Goal: Navigation & Orientation: Find specific page/section

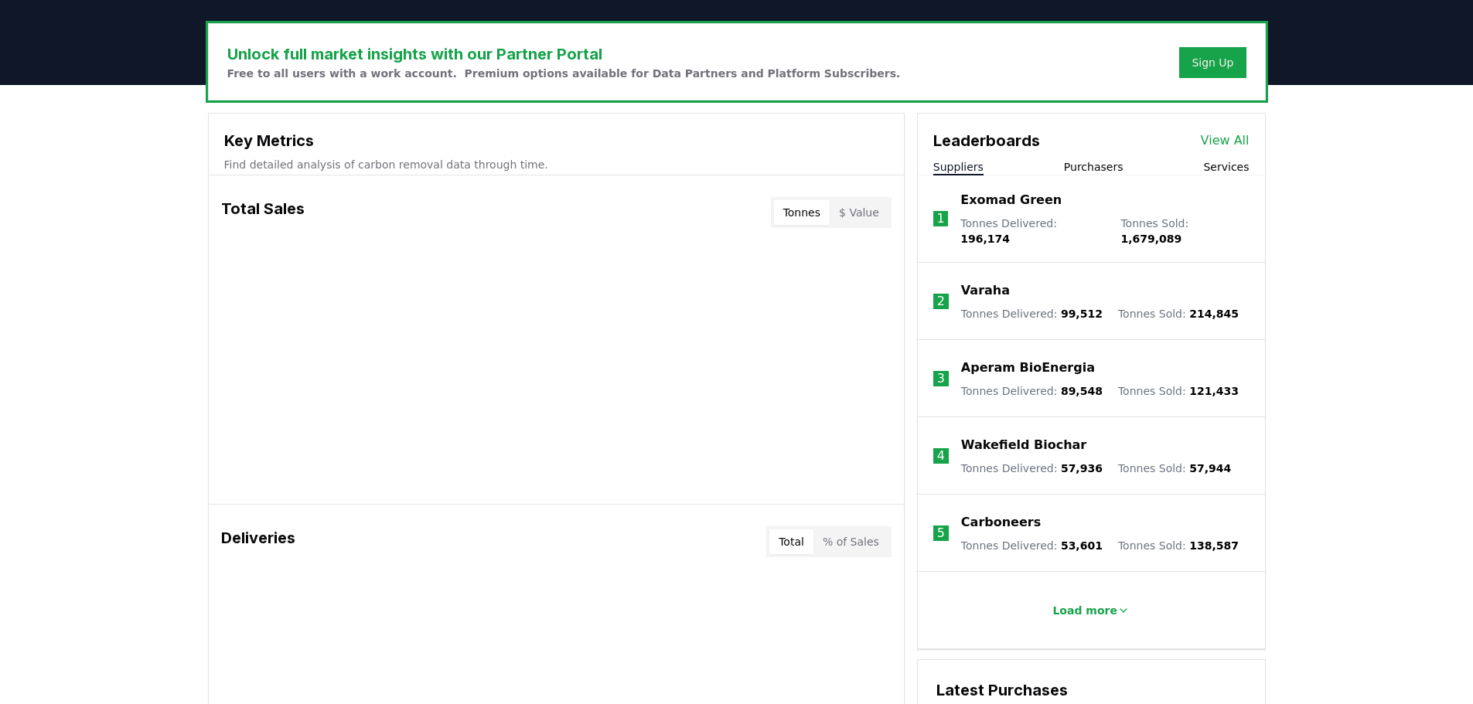
scroll to position [464, 0]
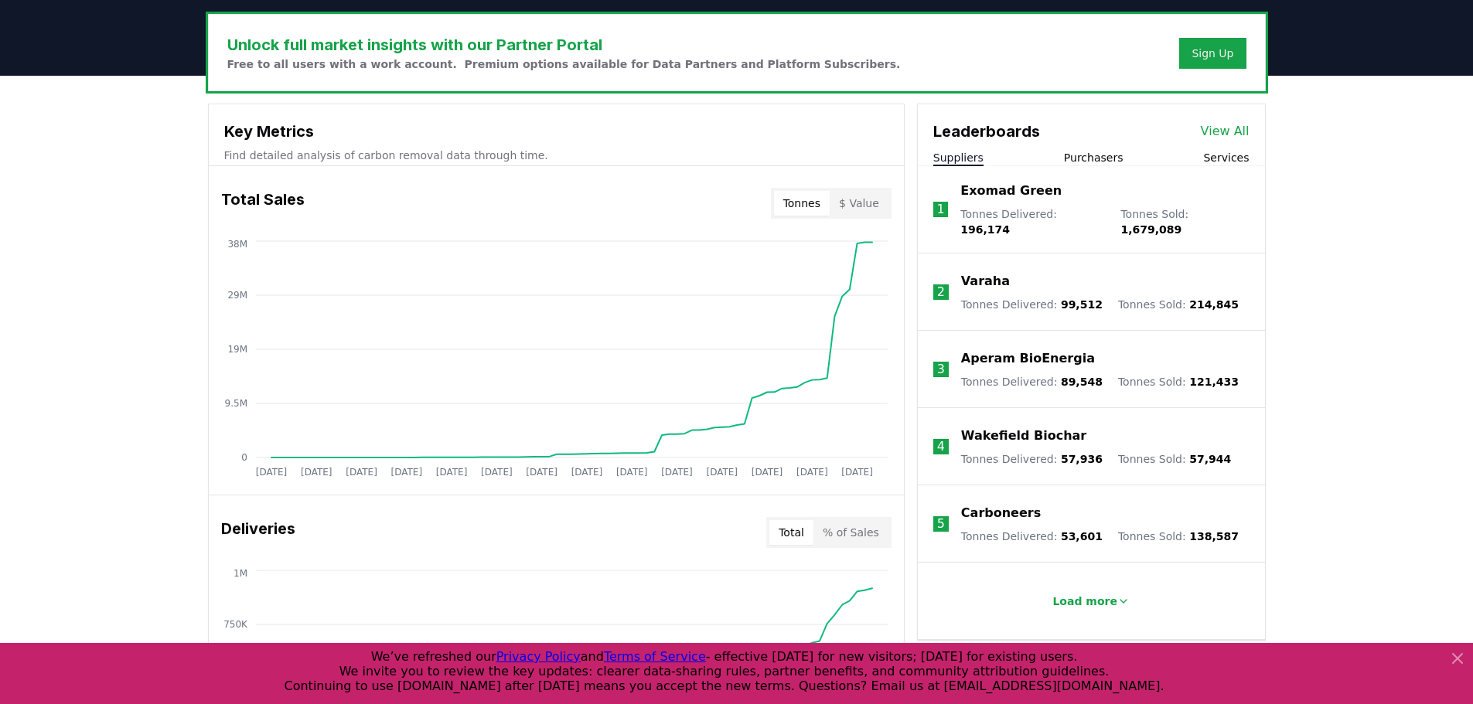
click at [1458, 658] on icon at bounding box center [1457, 658] width 9 height 9
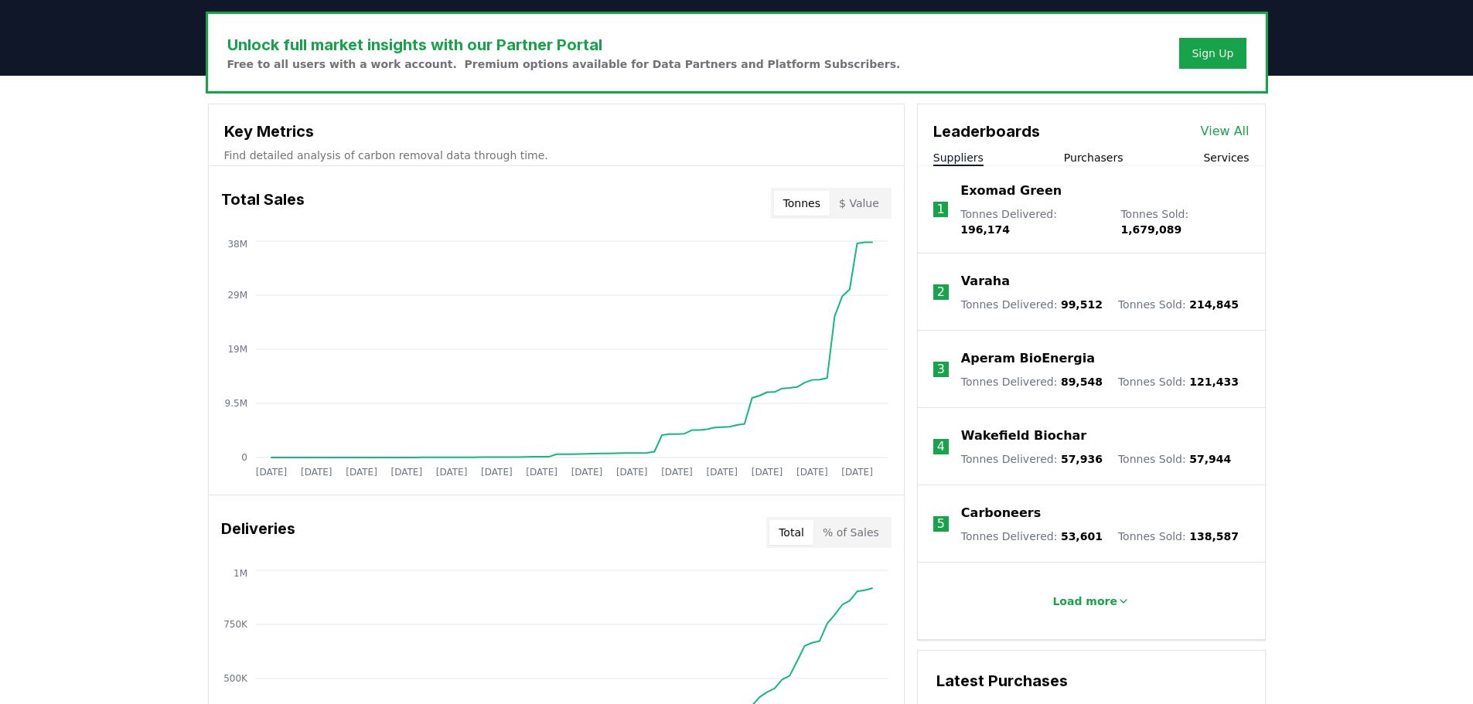
click at [1103, 143] on div "Leaderboards View All Suppliers Purchasers Services" at bounding box center [1091, 135] width 347 height 62
click at [1101, 152] on button "Purchasers" at bounding box center [1094, 157] width 60 height 15
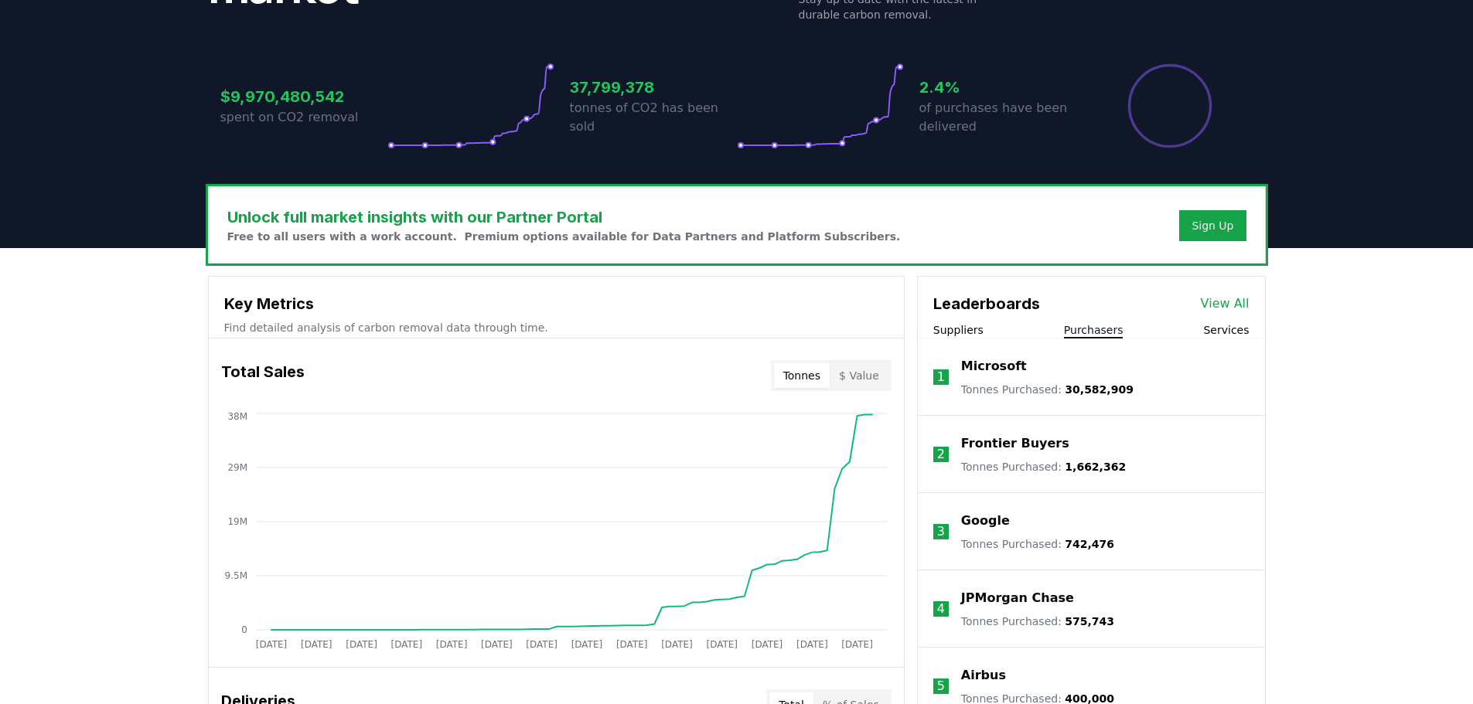
scroll to position [300, 0]
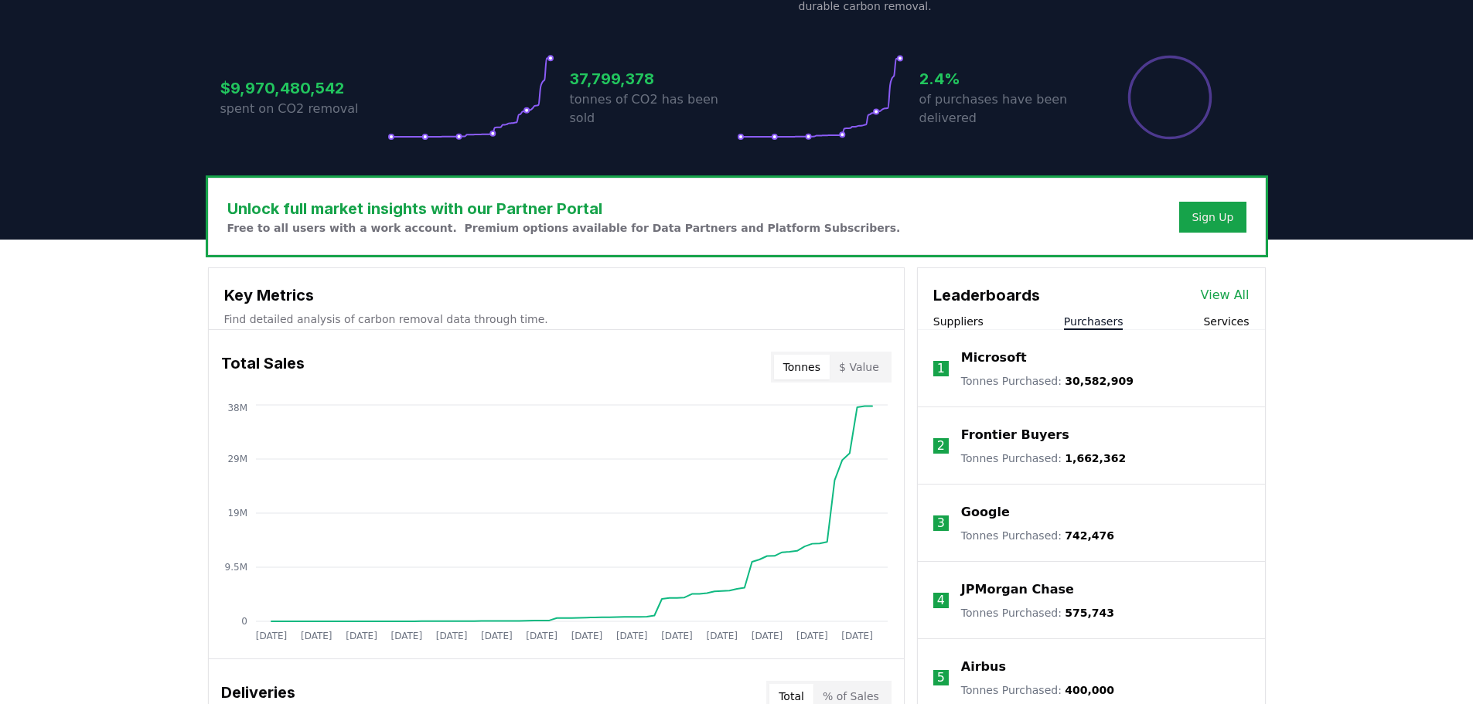
click at [966, 320] on button "Suppliers" at bounding box center [958, 321] width 50 height 15
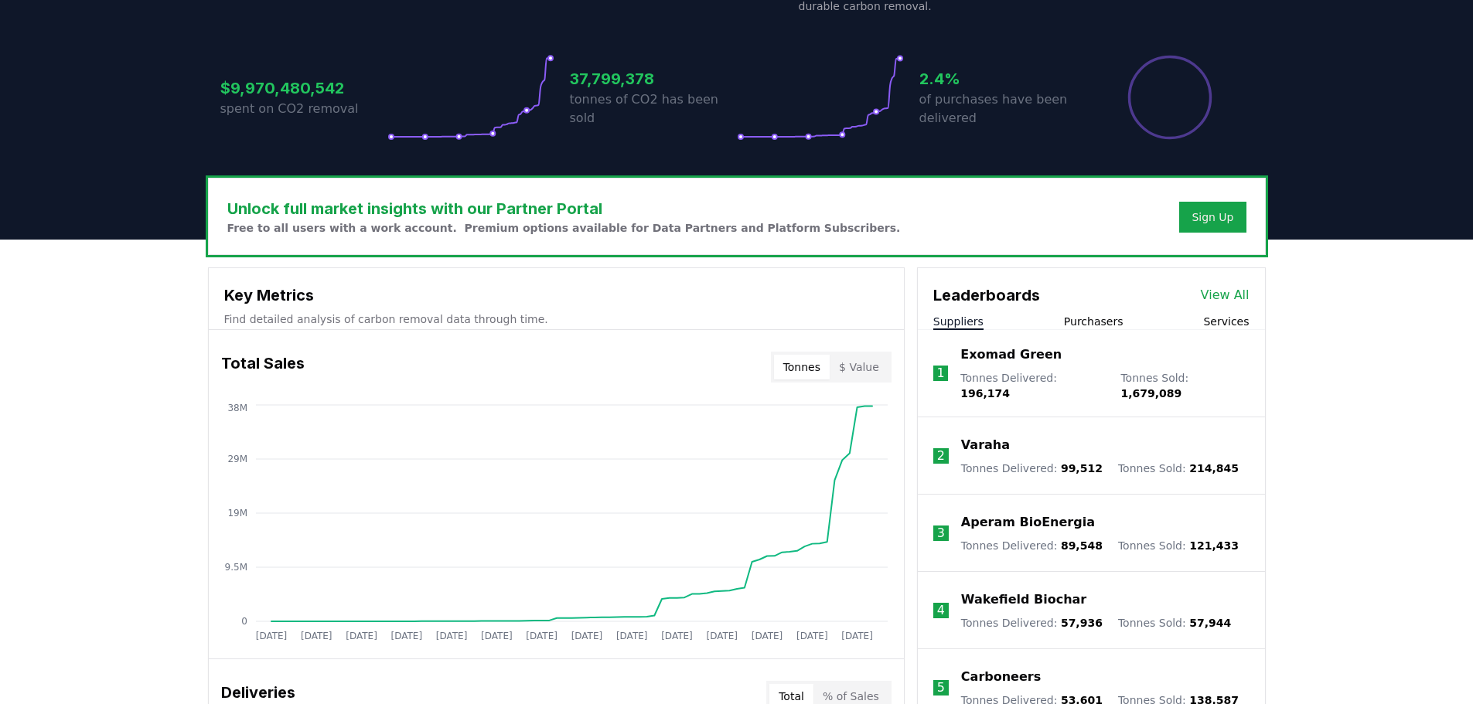
click at [952, 321] on button "Suppliers" at bounding box center [958, 321] width 50 height 15
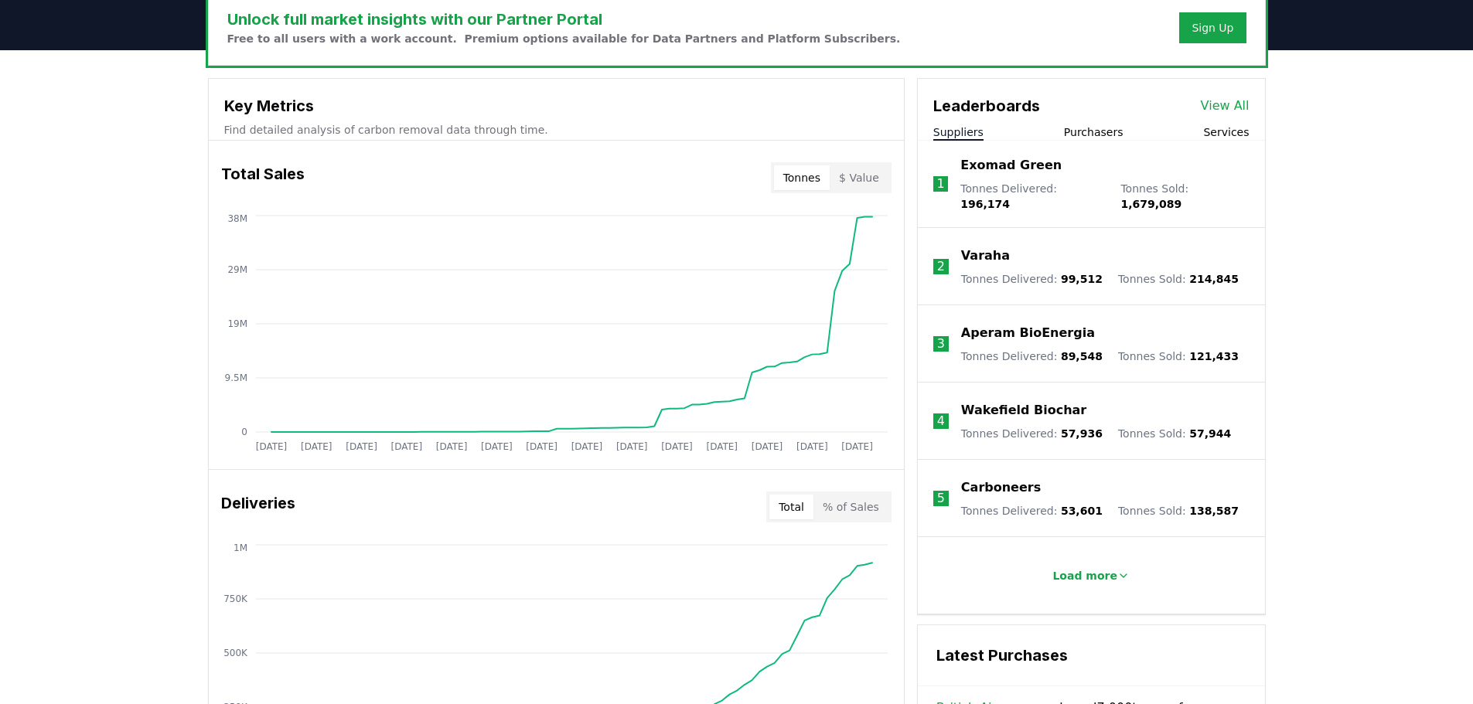
scroll to position [455, 0]
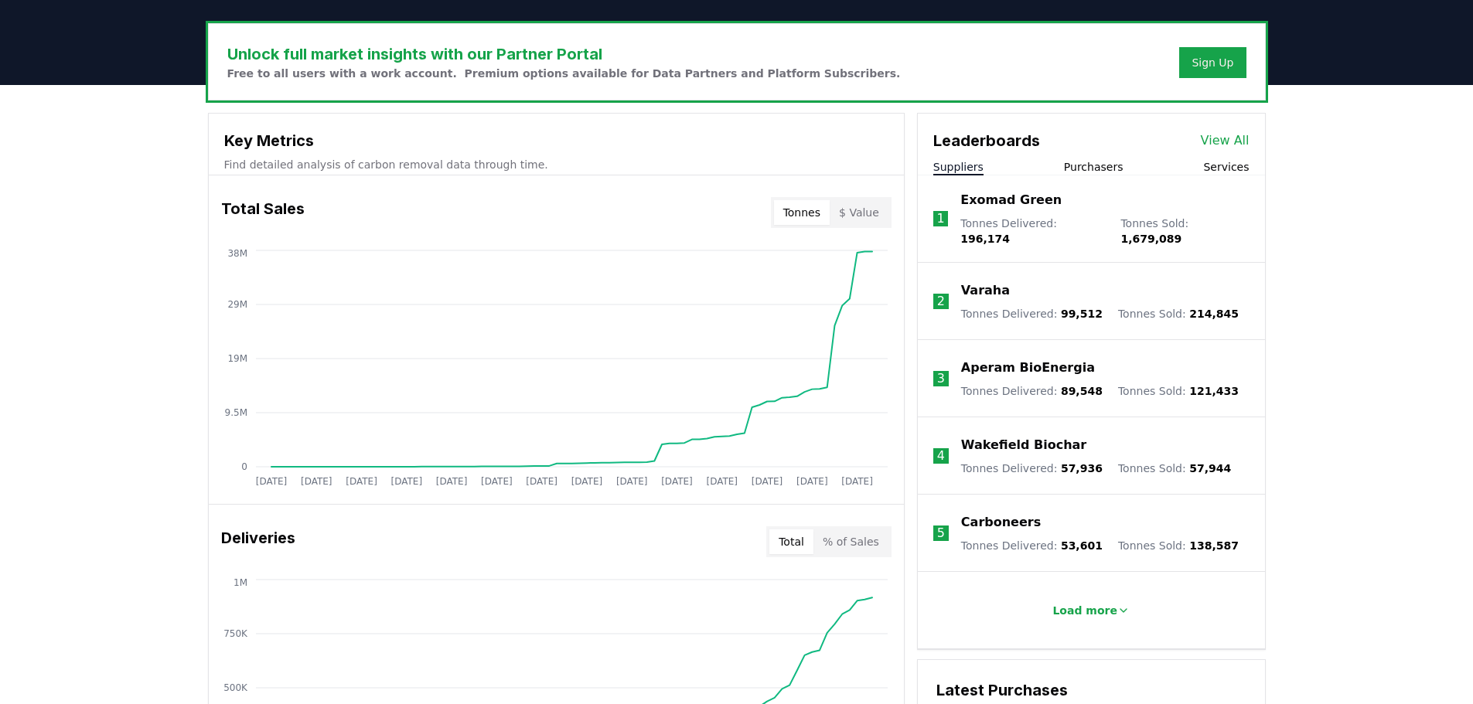
drag, startPoint x: 1078, startPoint y: 162, endPoint x: 1085, endPoint y: 174, distance: 13.1
click at [1078, 162] on button "Purchasers" at bounding box center [1094, 166] width 60 height 15
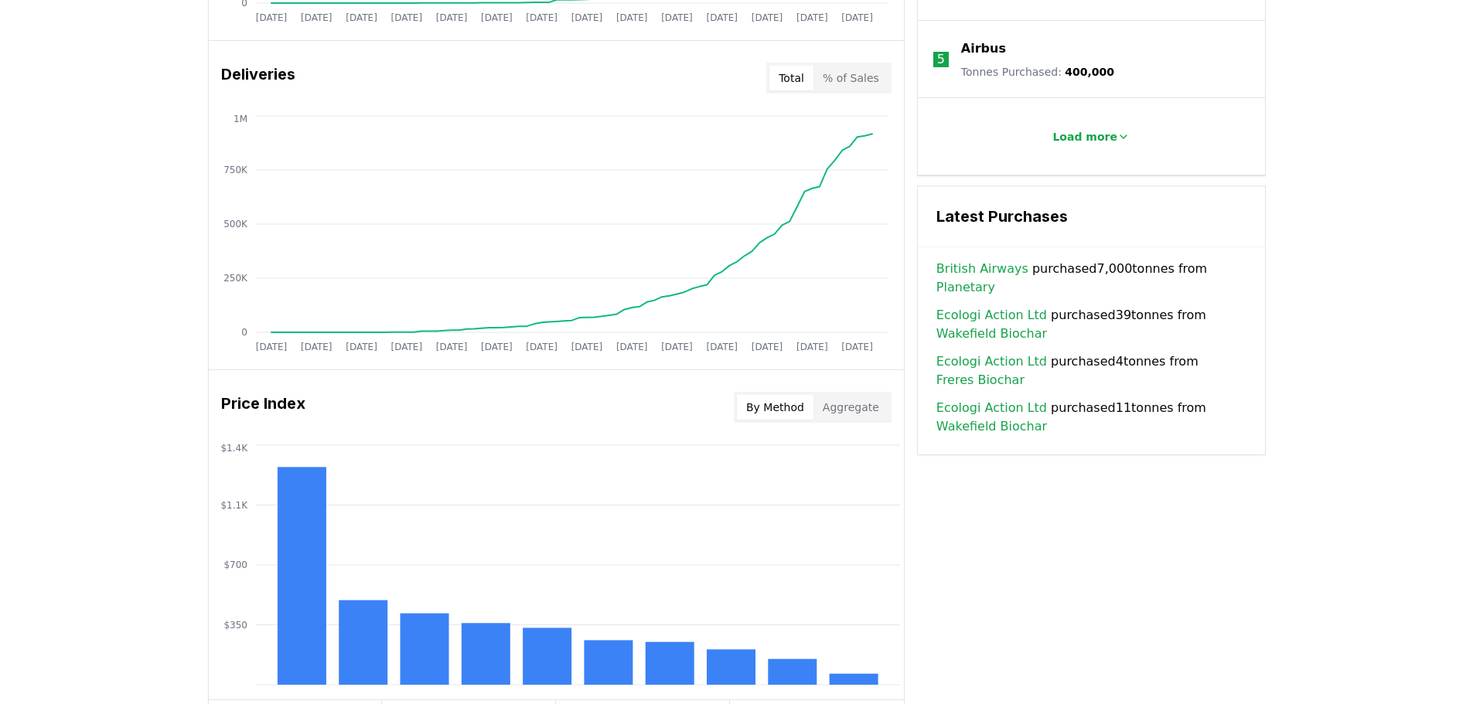
scroll to position [764, 0]
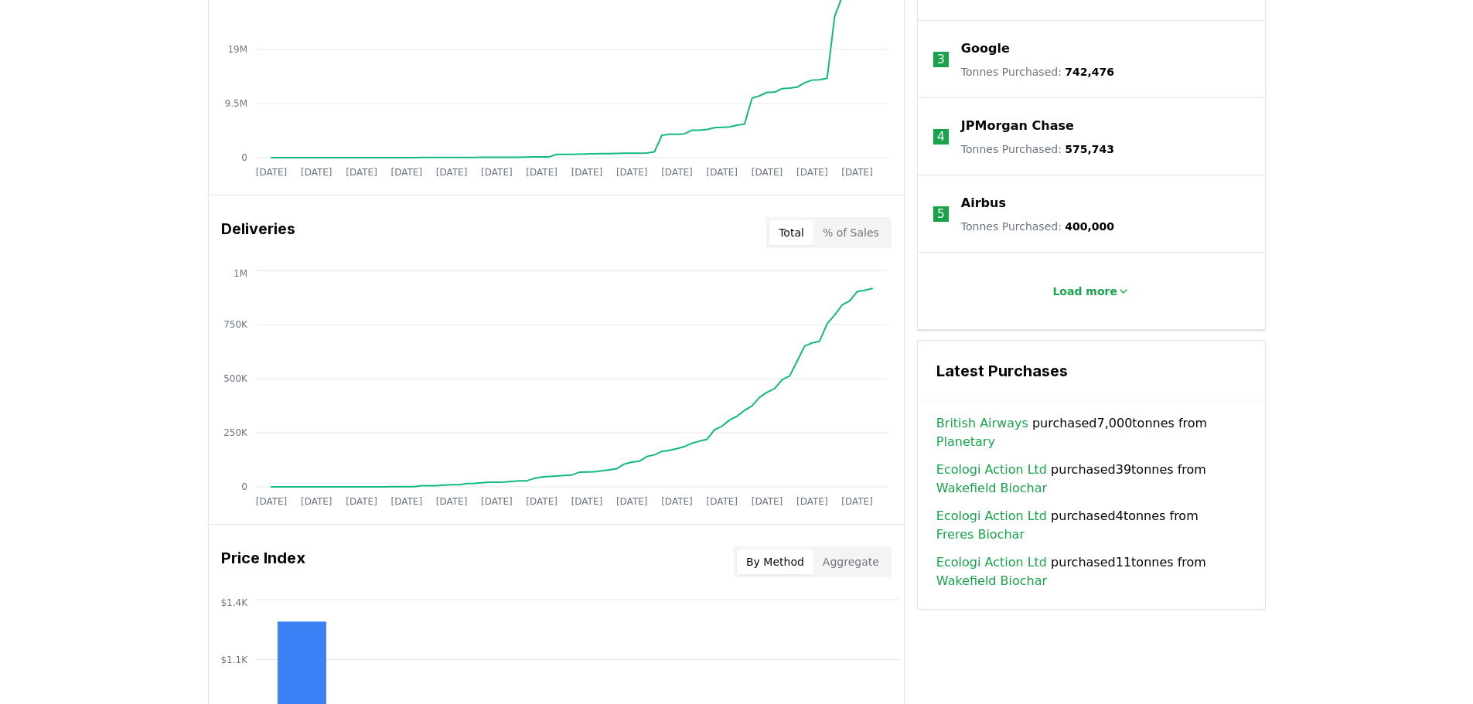
click at [793, 222] on button "Total" at bounding box center [791, 232] width 44 height 25
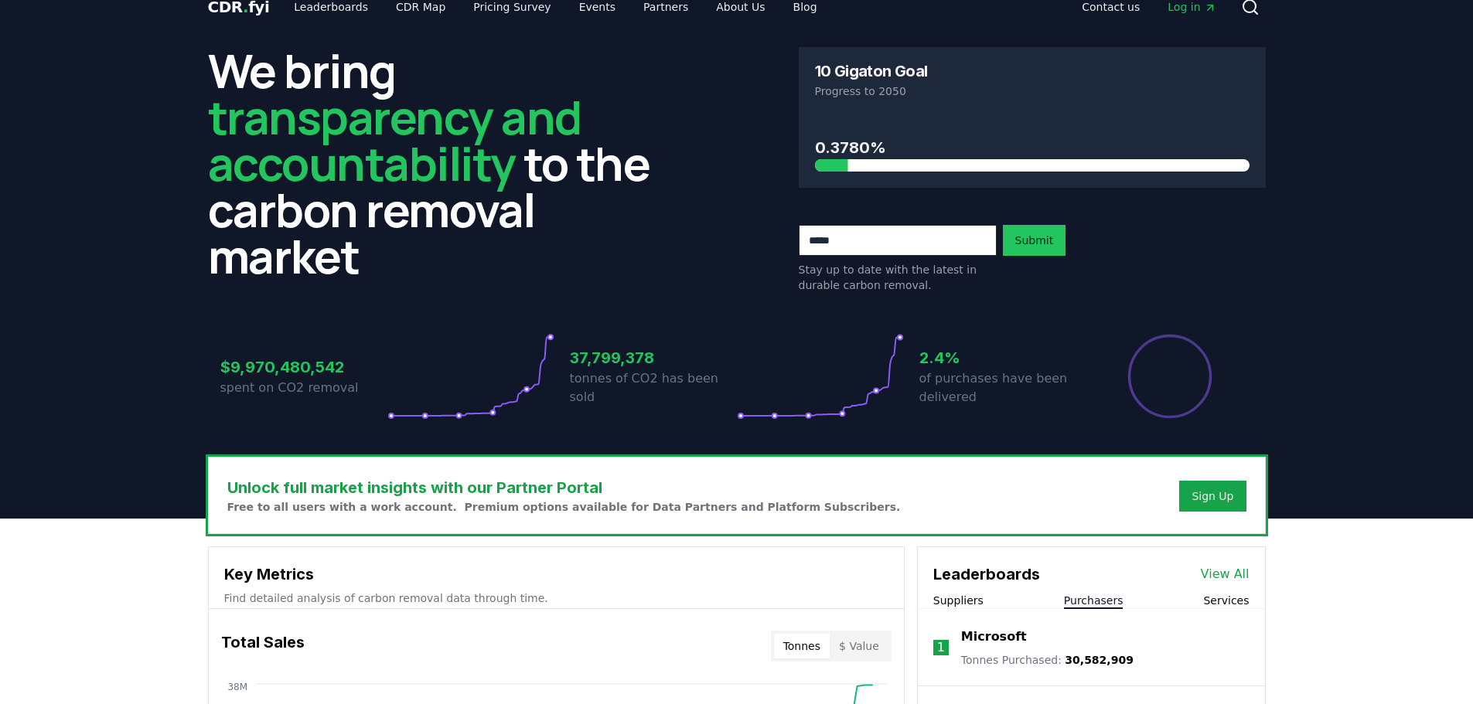
scroll to position [0, 0]
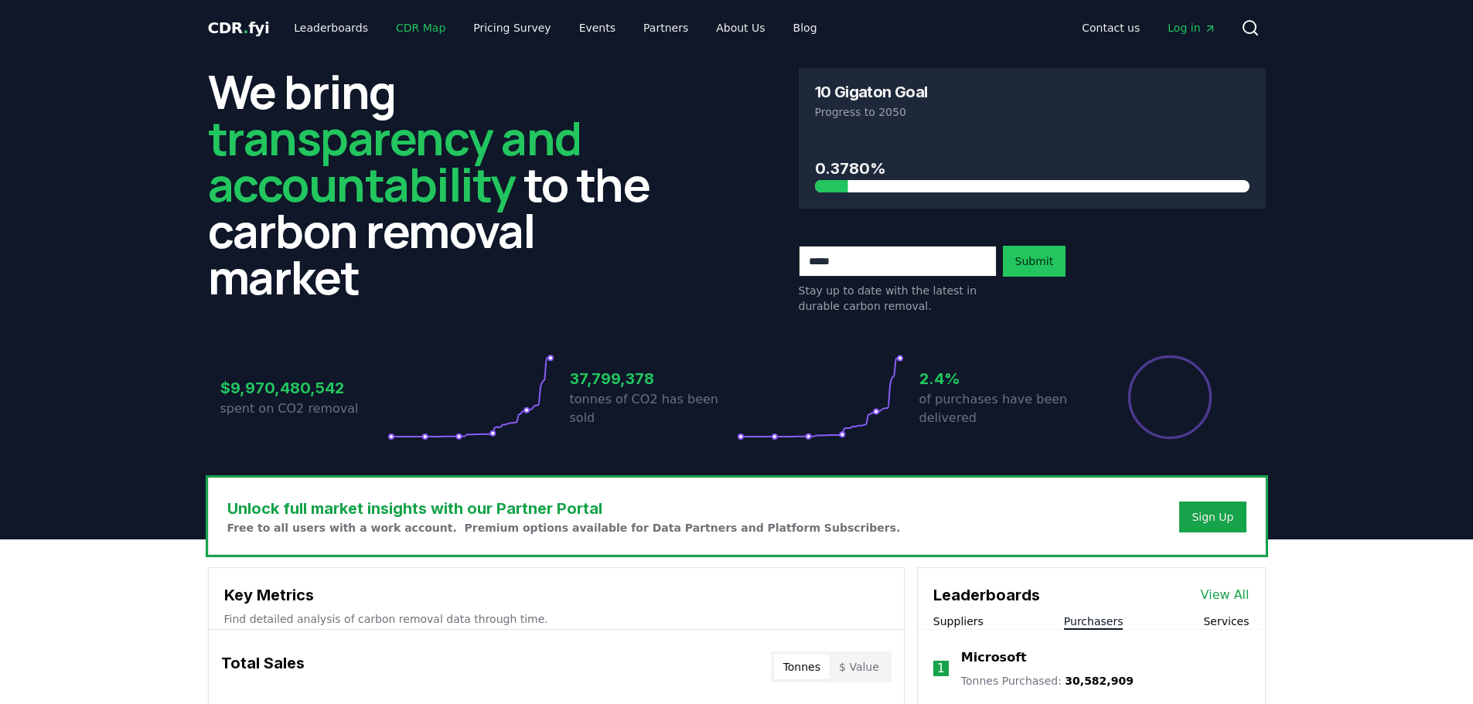
click at [409, 24] on link "CDR Map" at bounding box center [420, 28] width 74 height 28
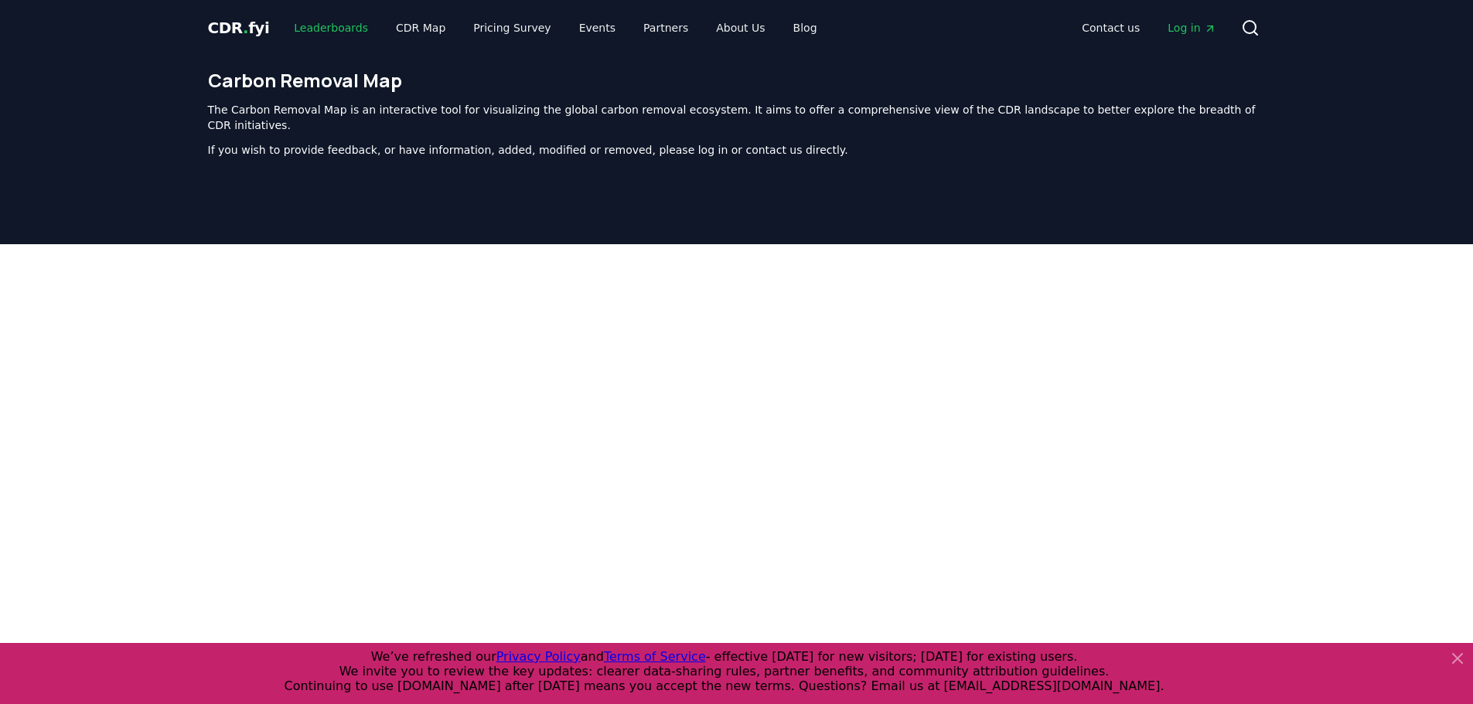
click at [312, 25] on link "Leaderboards" at bounding box center [330, 28] width 99 height 28
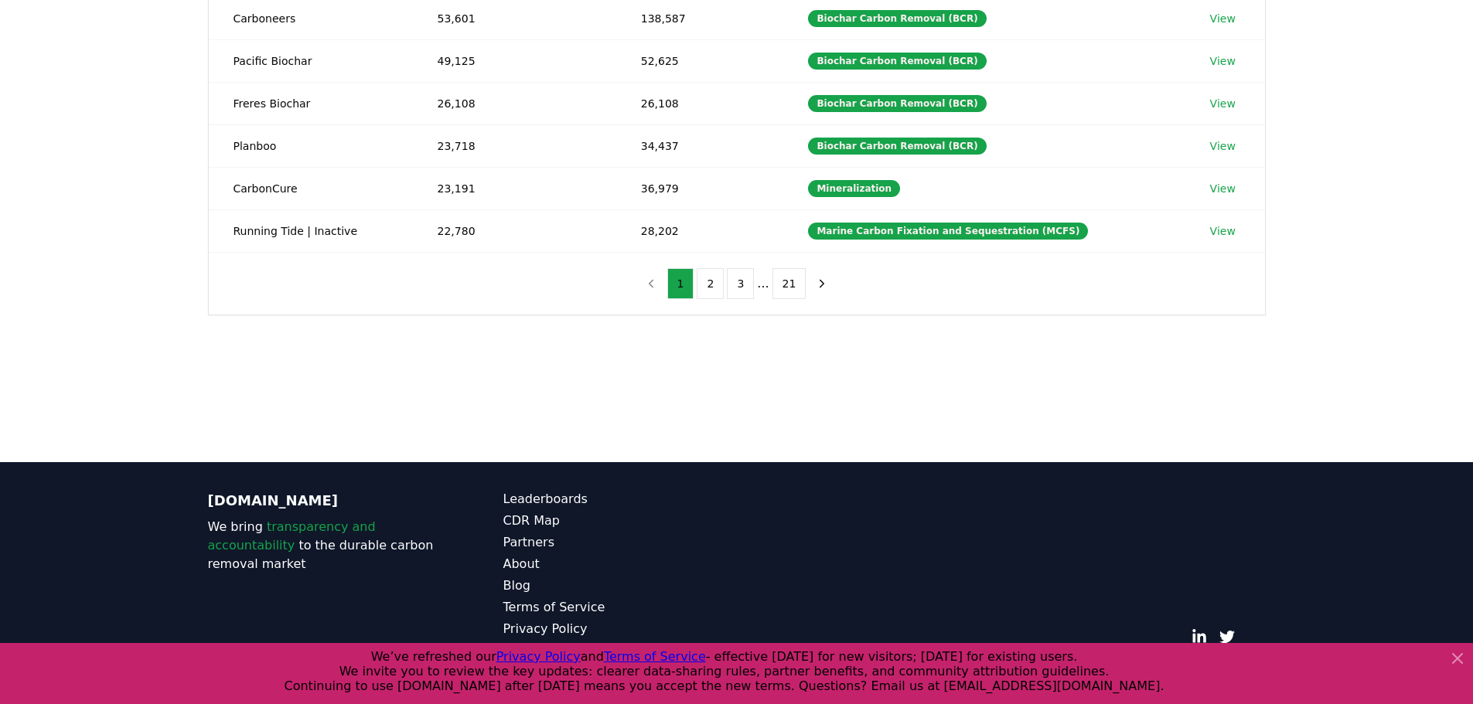
scroll to position [427, 0]
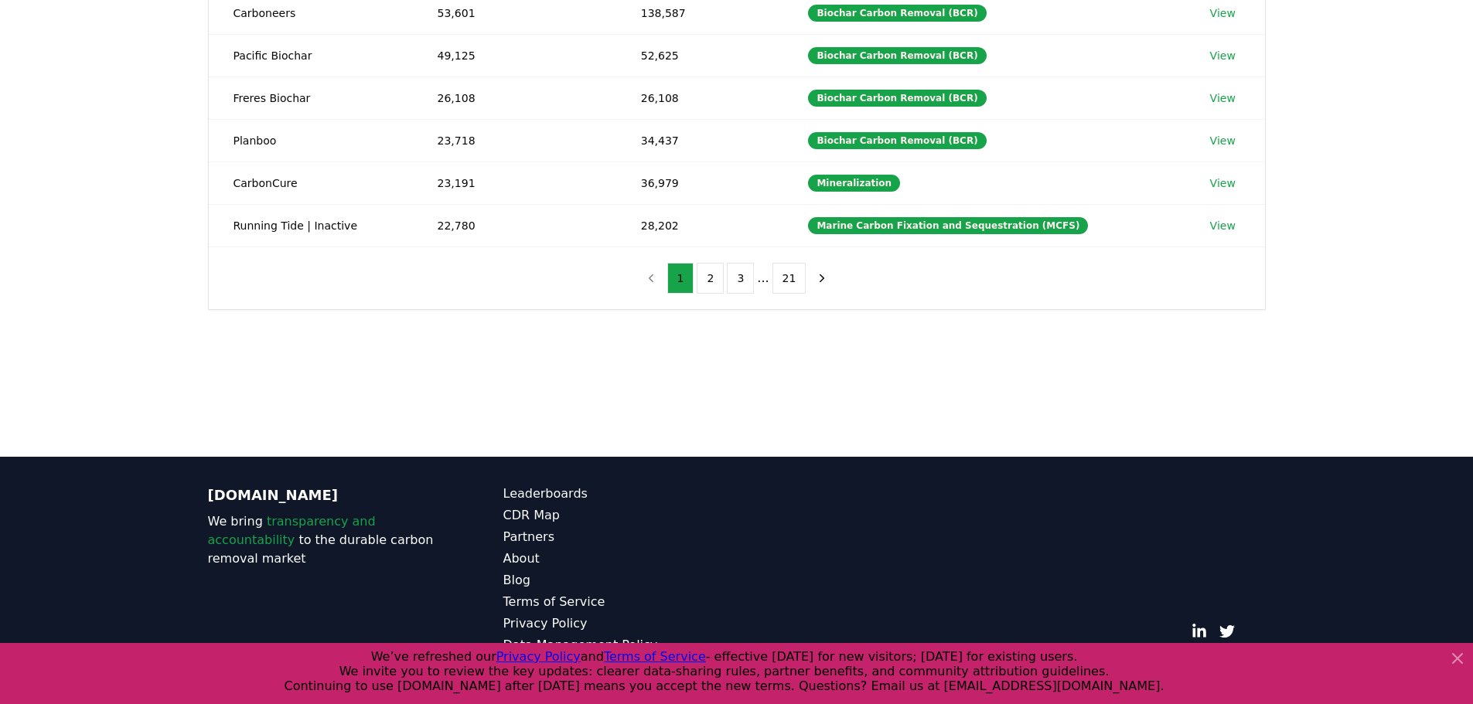
click at [1456, 656] on icon at bounding box center [1457, 658] width 19 height 19
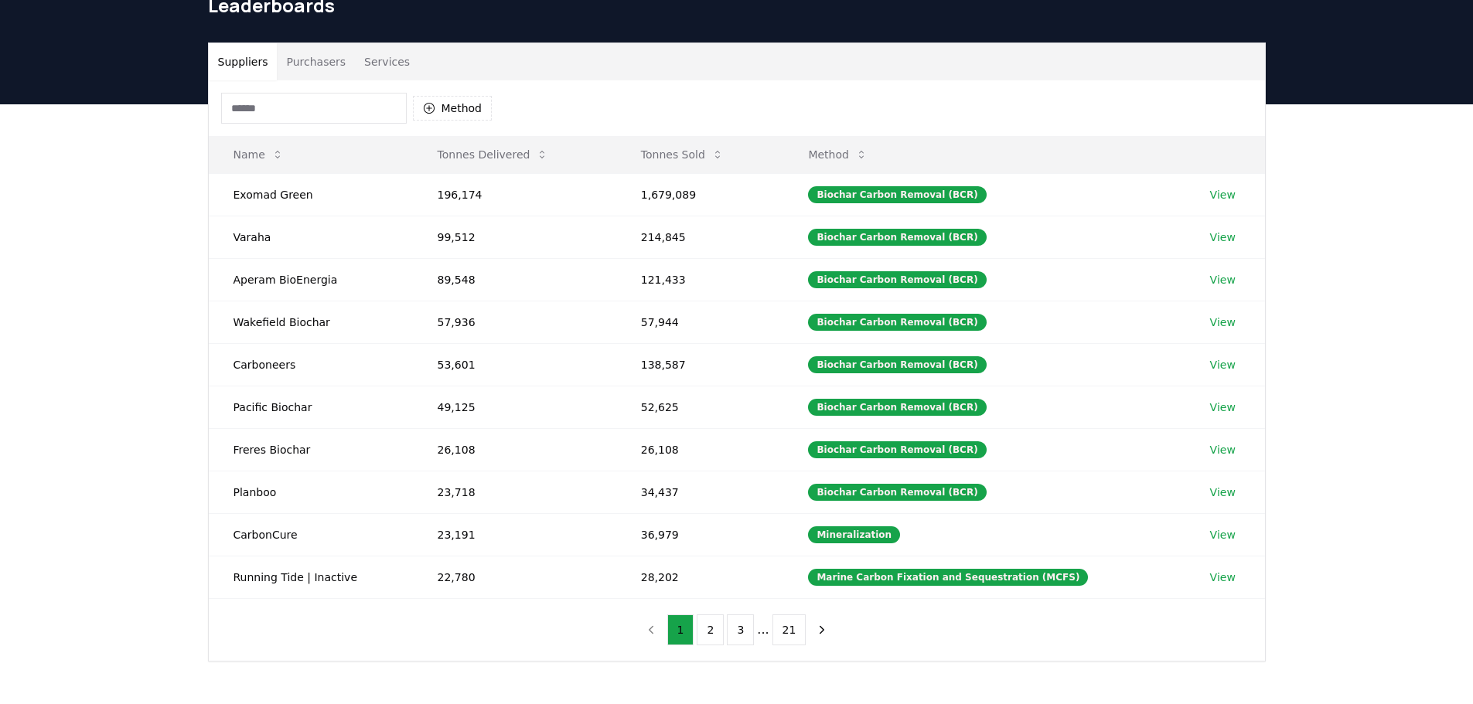
scroll to position [0, 0]
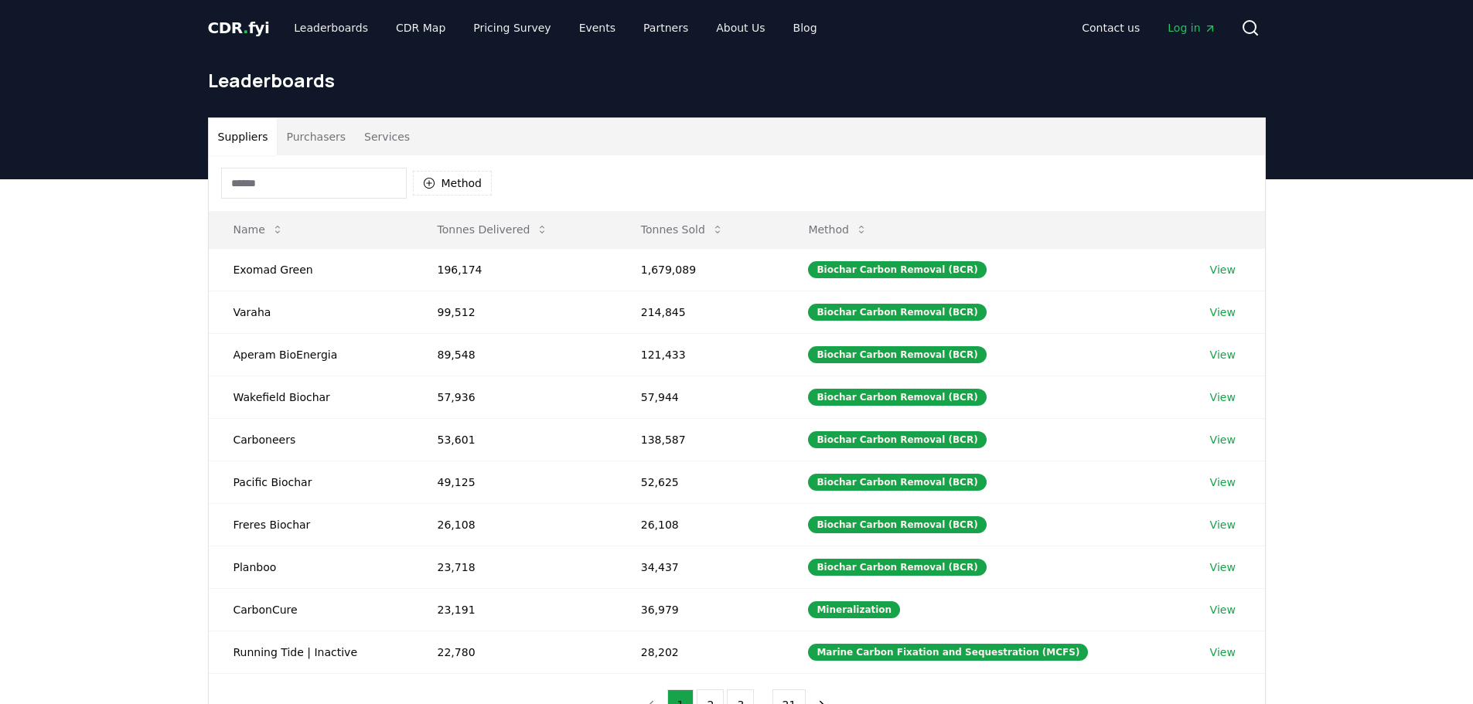
click at [1184, 23] on span "Log in" at bounding box center [1191, 27] width 48 height 15
